Goal: Understand process/instructions: Learn how to perform a task or action

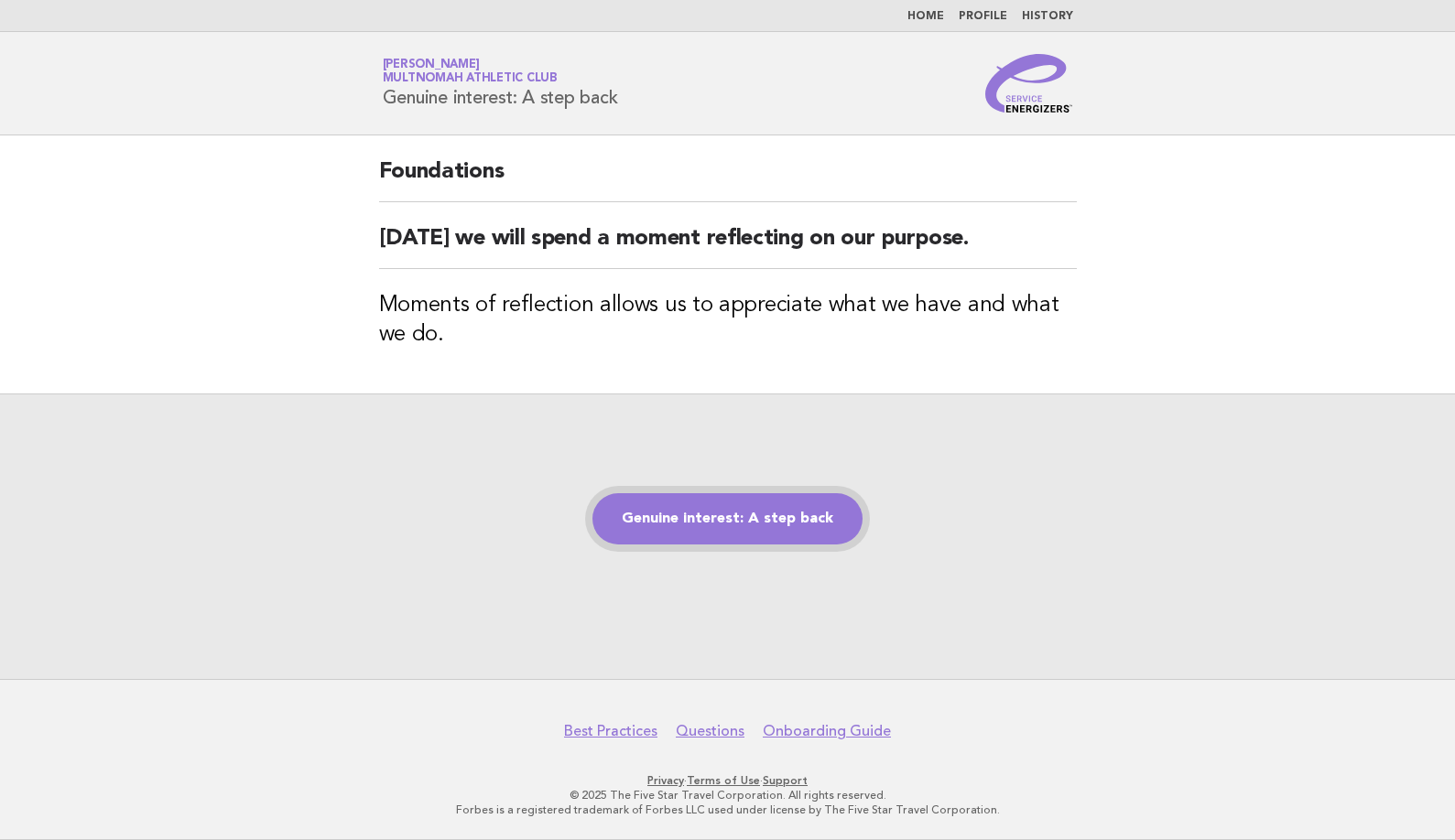
click at [715, 527] on link "Genuine interest: A step back" at bounding box center [728, 519] width 270 height 51
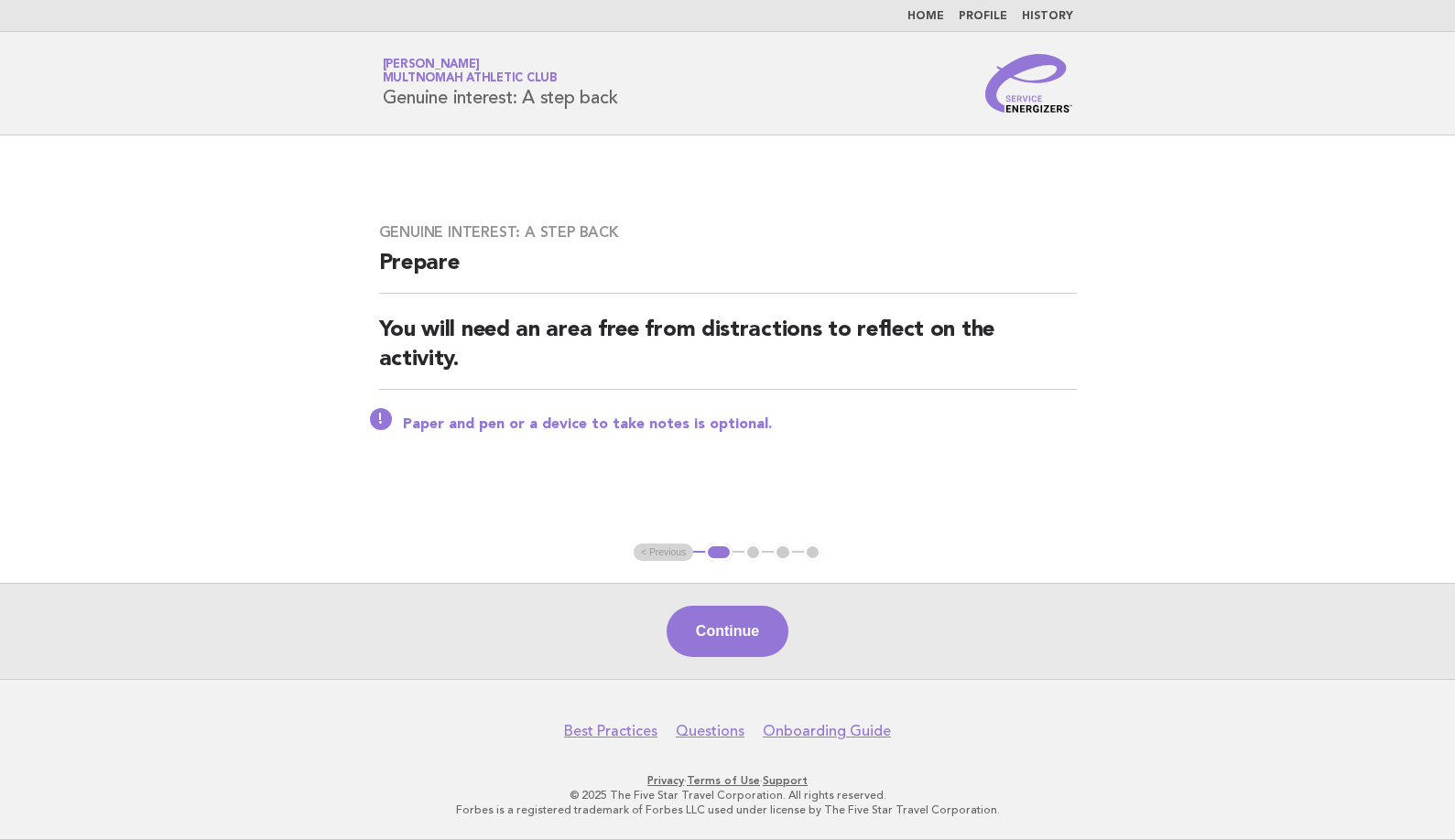
click at [1230, 195] on main "Genuine interest: A step back Prepare You will need an area free from distracti…" at bounding box center [728, 408] width 1455 height 543
click at [697, 629] on button "Continue" at bounding box center [728, 632] width 122 height 51
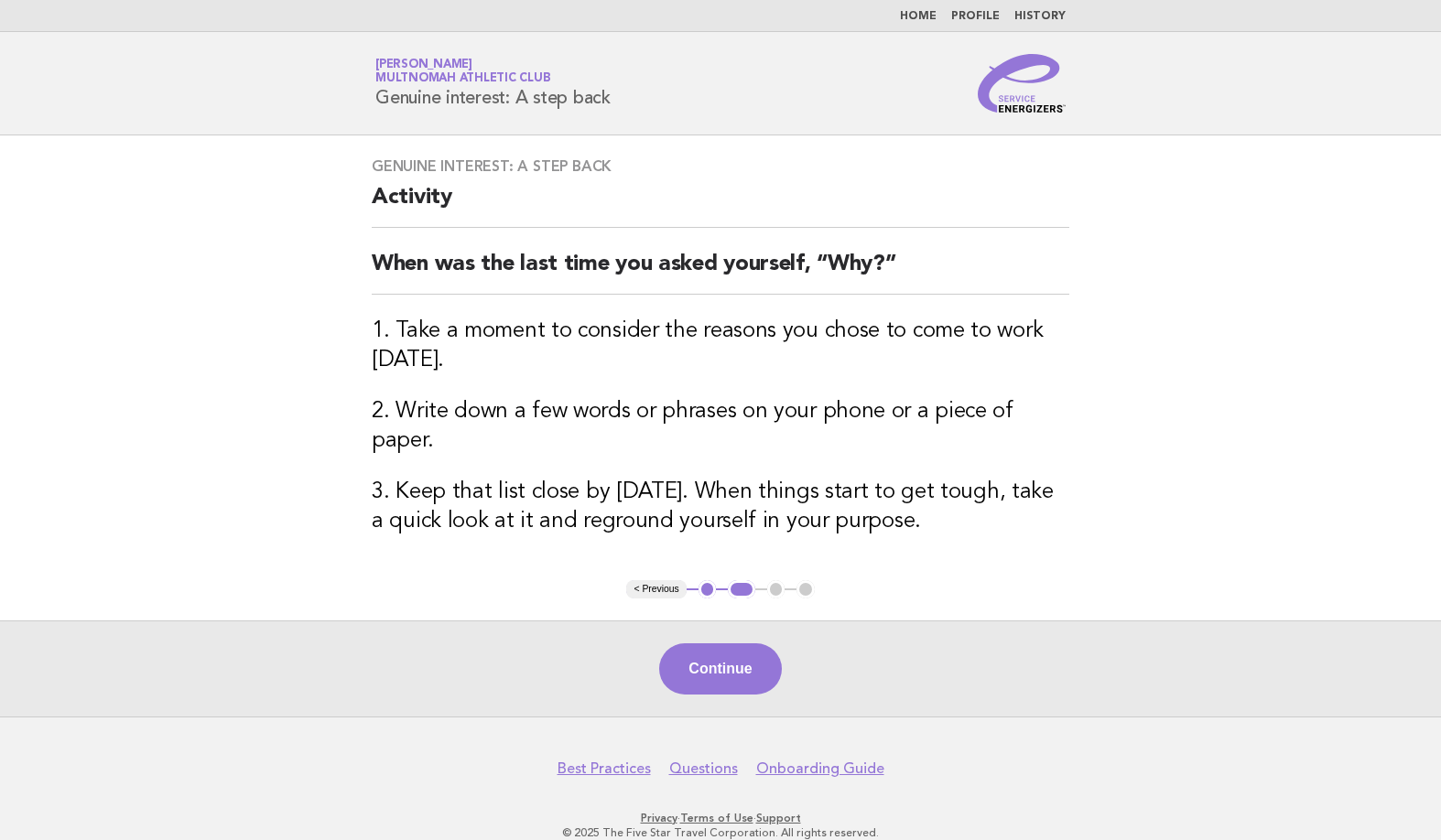
click at [739, 644] on button "Continue" at bounding box center [720, 669] width 122 height 51
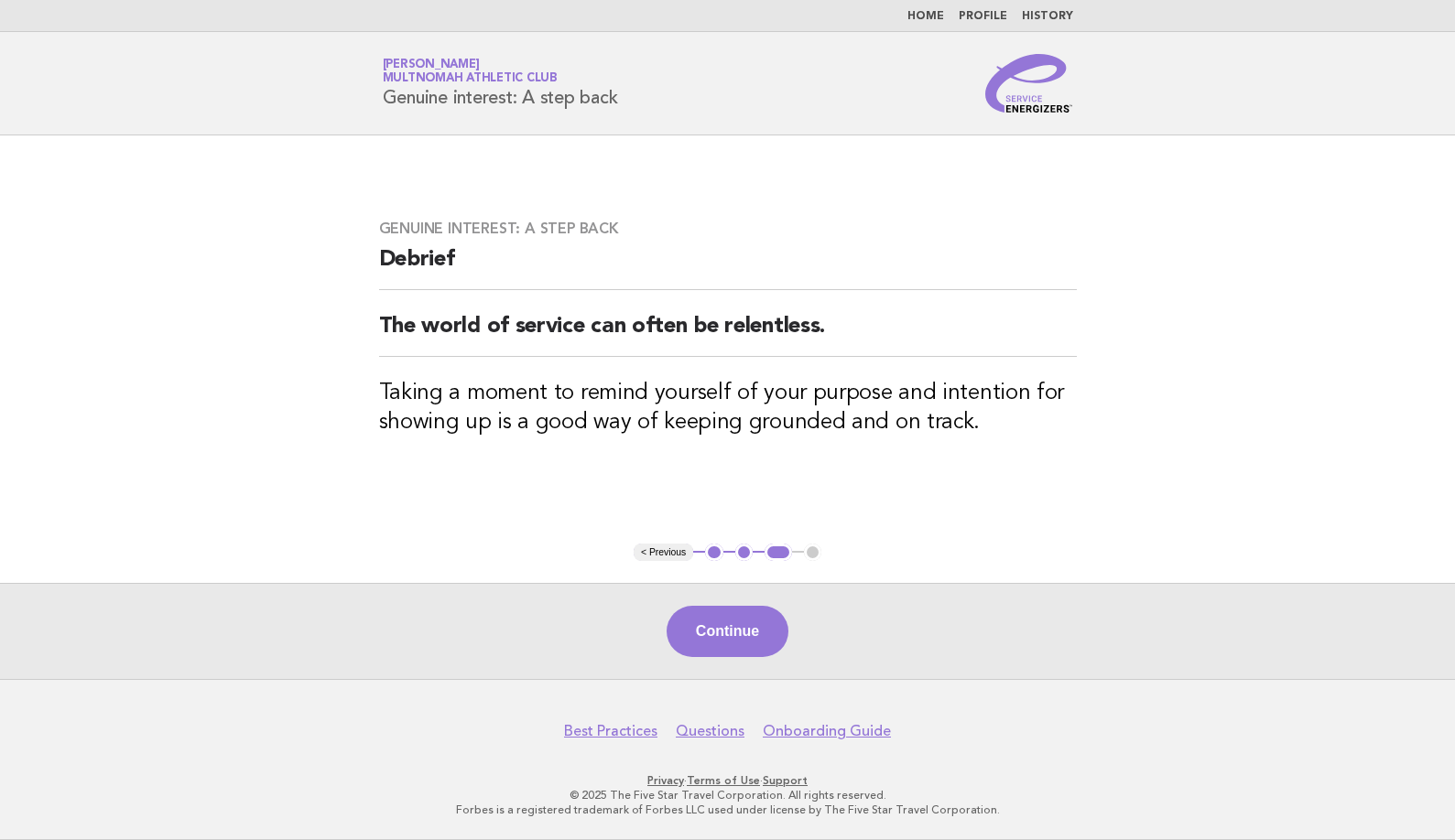
click at [739, 644] on button "Continue" at bounding box center [728, 632] width 122 height 51
